Goal: Transaction & Acquisition: Purchase product/service

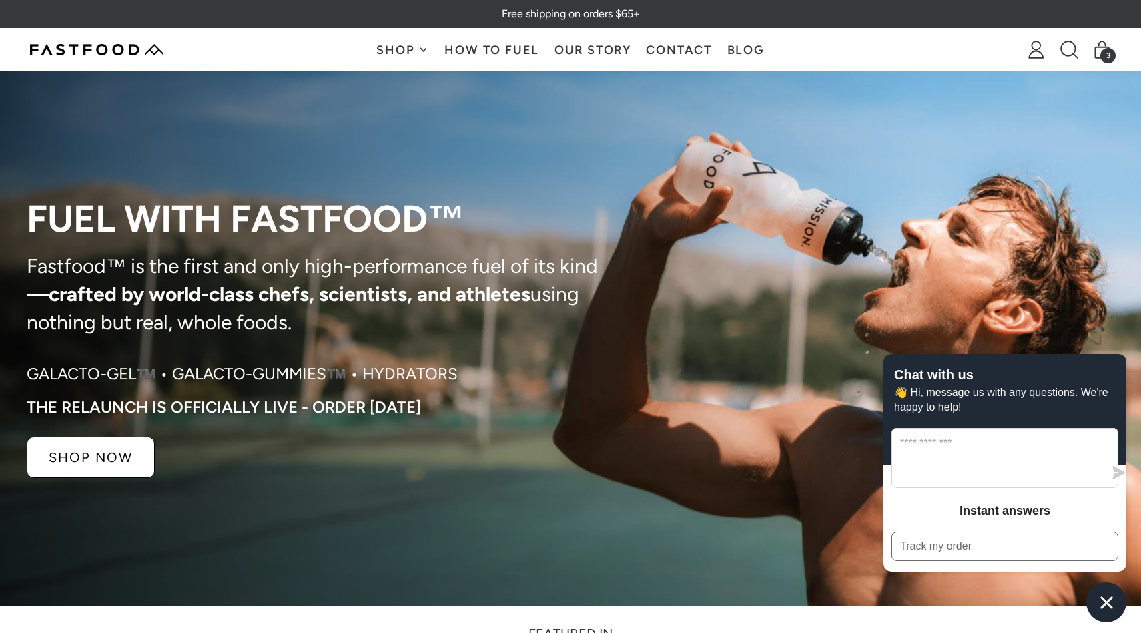
click at [399, 47] on span "Shop" at bounding box center [396, 50] width 41 height 12
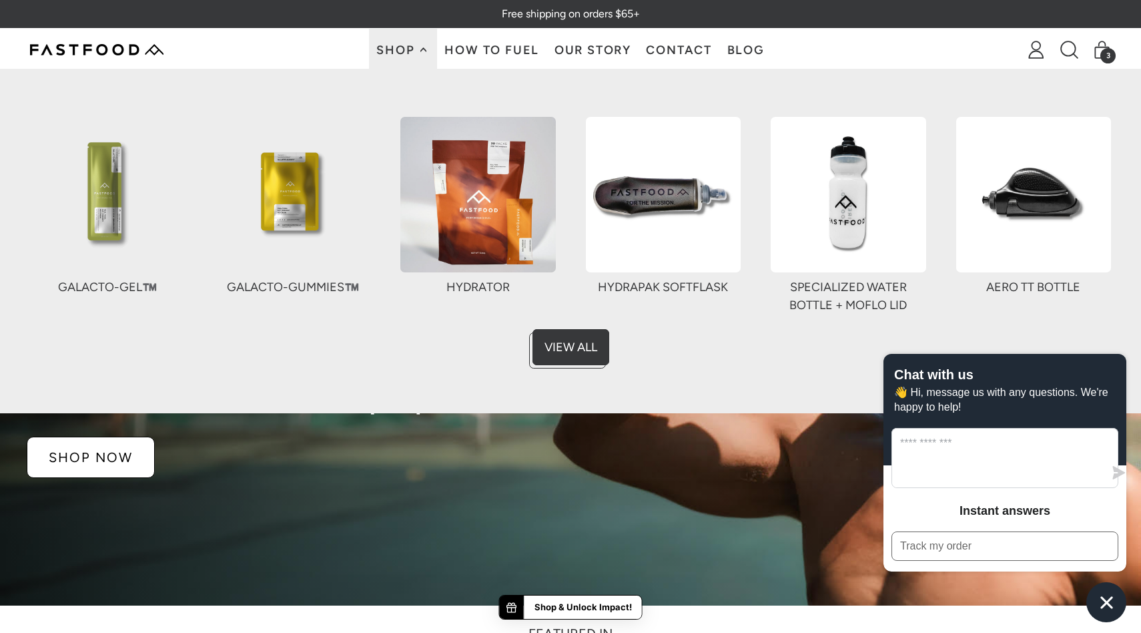
click at [471, 188] on img at bounding box center [478, 195] width 156 height 156
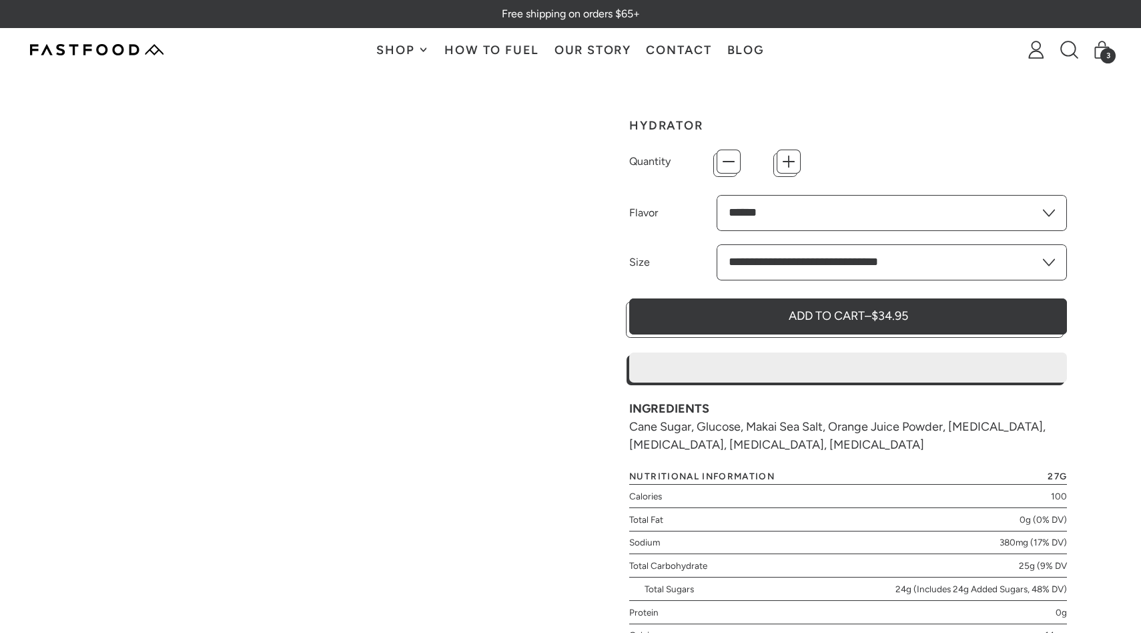
type input "*"
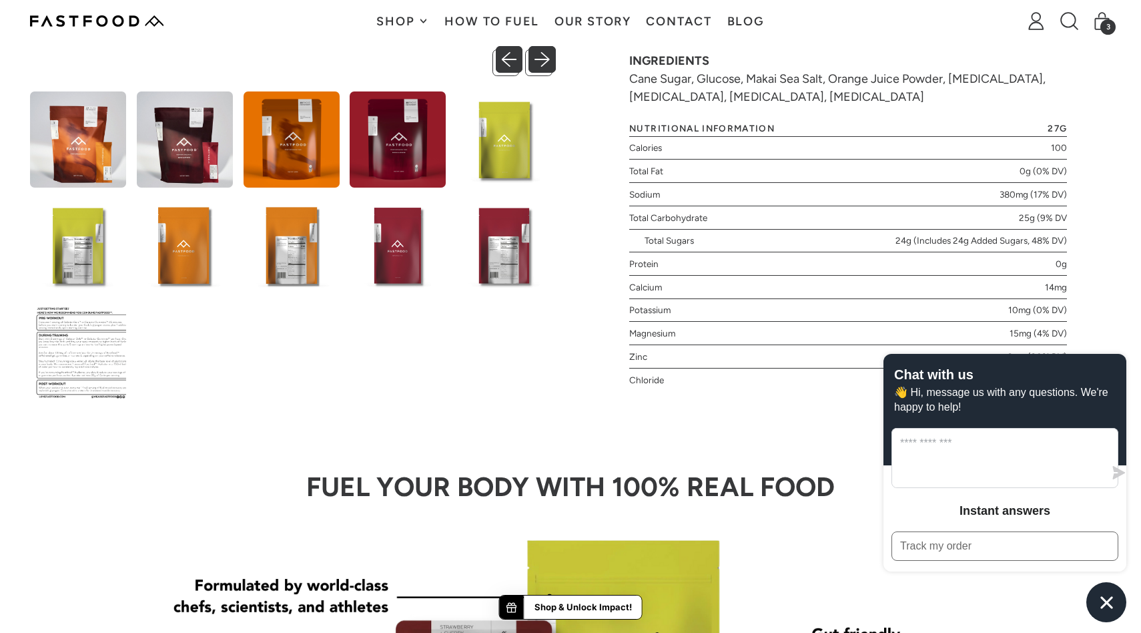
scroll to position [529, 0]
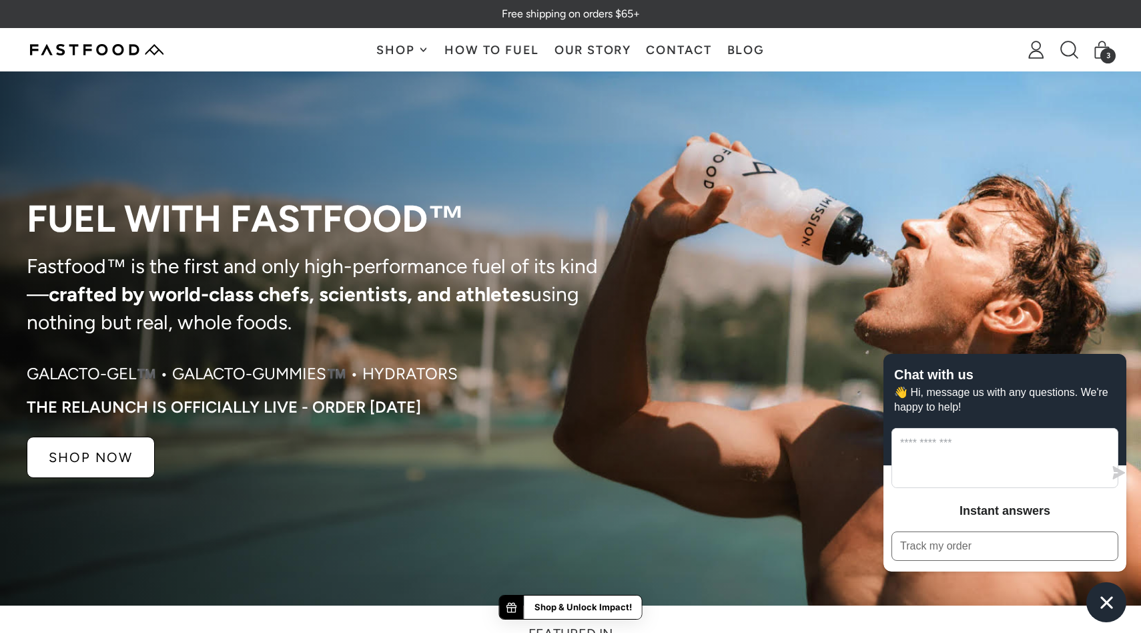
click at [397, 47] on span "Shop" at bounding box center [396, 50] width 41 height 12
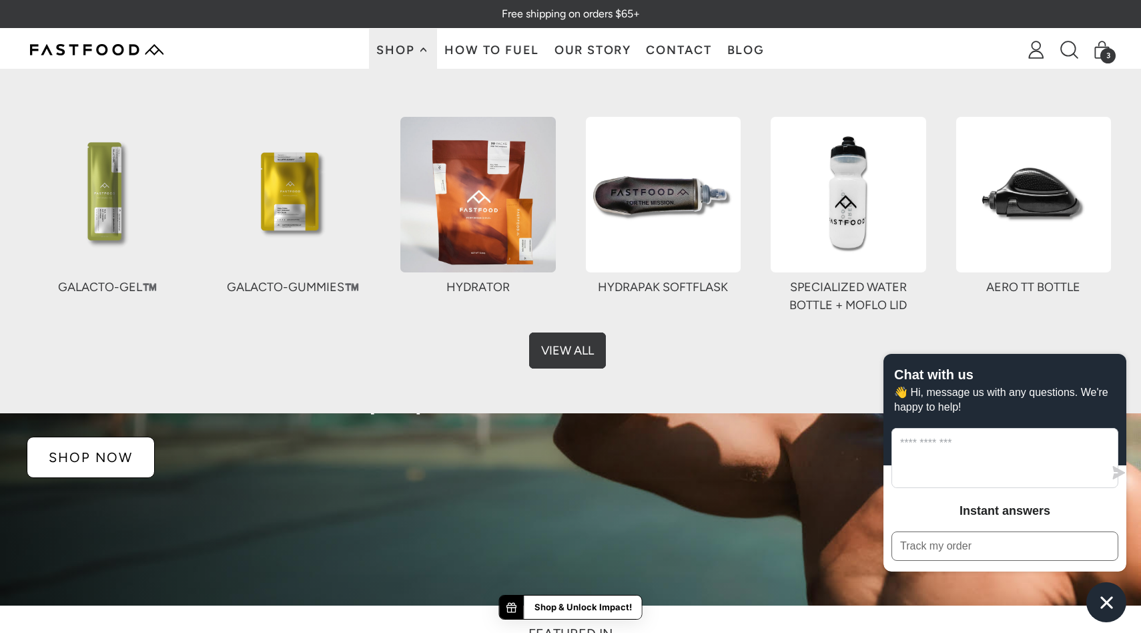
click at [568, 345] on link "View All" at bounding box center [571, 347] width 77 height 36
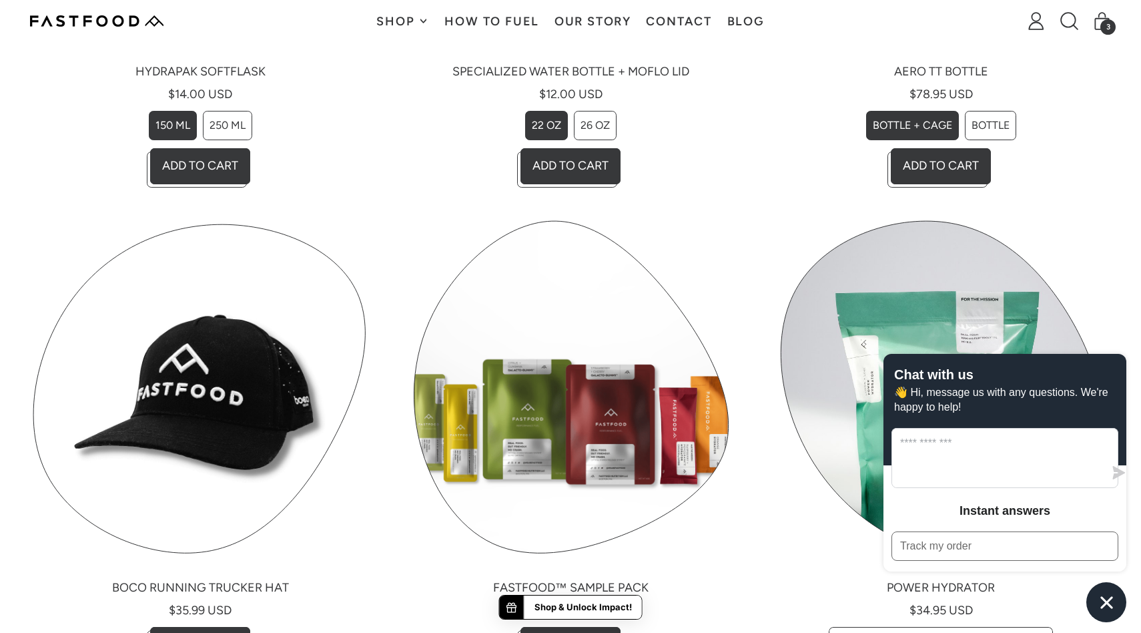
scroll to position [1357, 0]
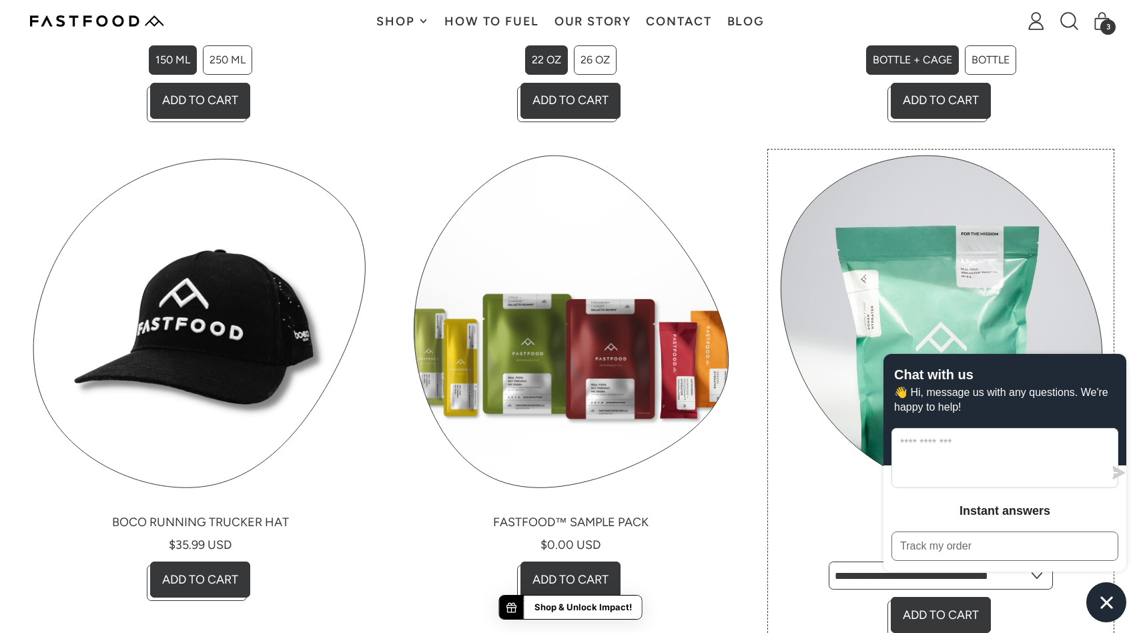
click at [958, 245] on link "Power Hydrator" at bounding box center [941, 394] width 340 height 485
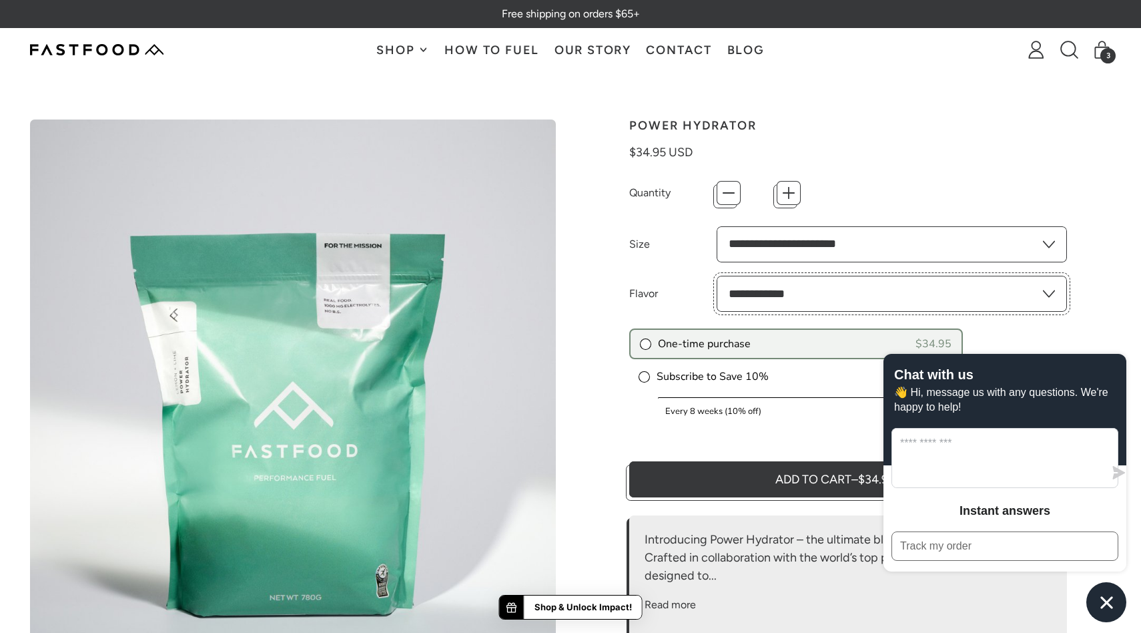
click at [851, 302] on select "**********" at bounding box center [892, 294] width 350 height 36
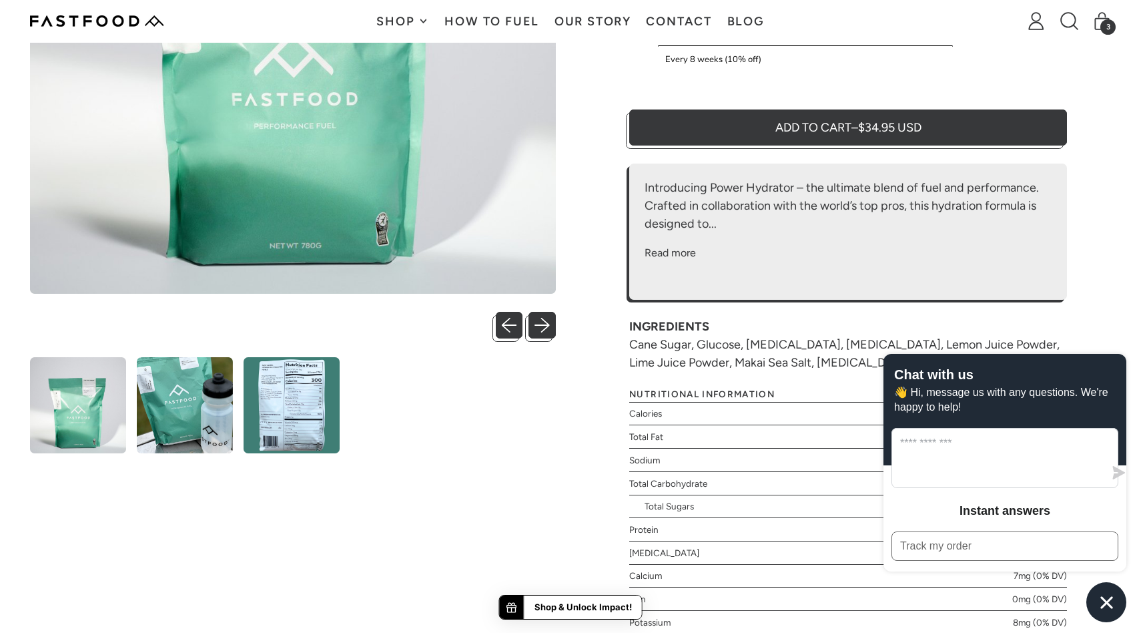
scroll to position [346, 0]
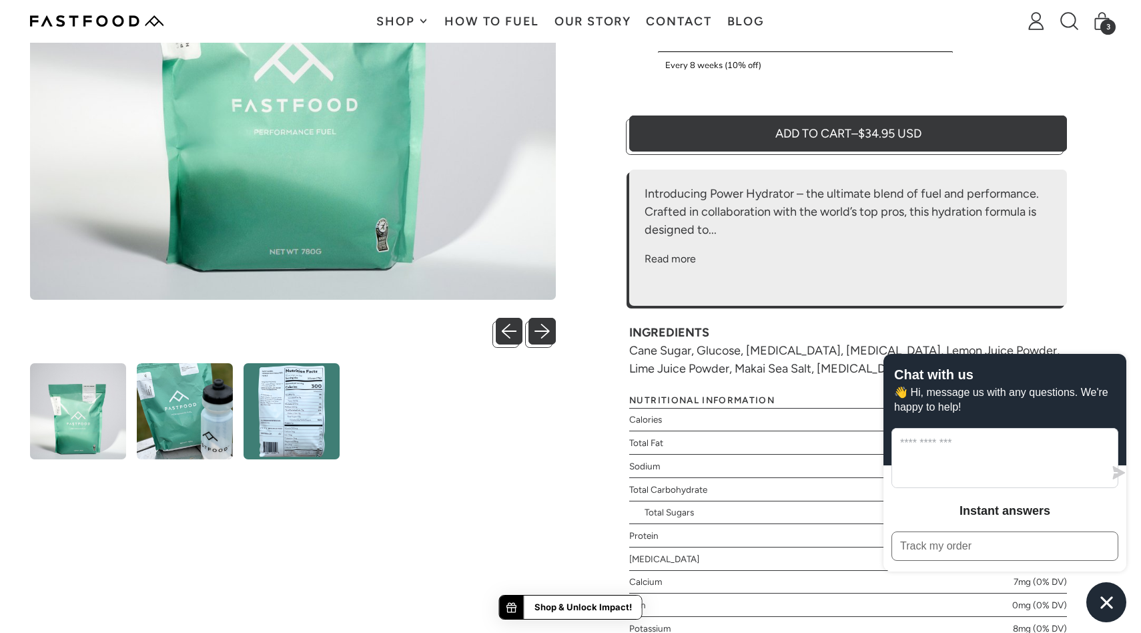
click at [302, 425] on img at bounding box center [292, 411] width 96 height 96
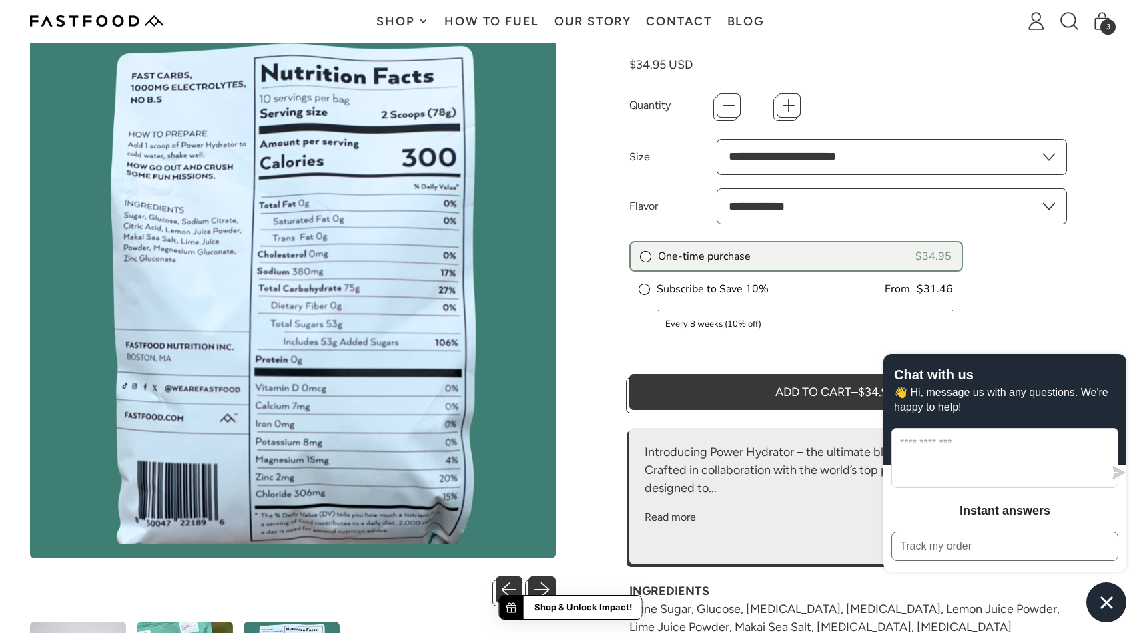
scroll to position [86, 0]
